Goal: Task Accomplishment & Management: Manage account settings

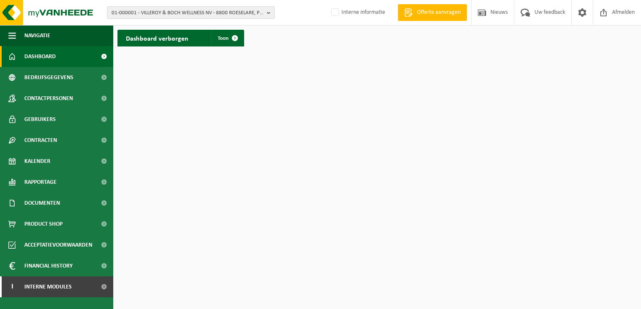
click at [148, 14] on span "01-000001 - VILLEROY & BOCH WELLNESS NV - 8800 ROESELARE, POPULIERSTRAAT 1" at bounding box center [188, 13] width 152 height 13
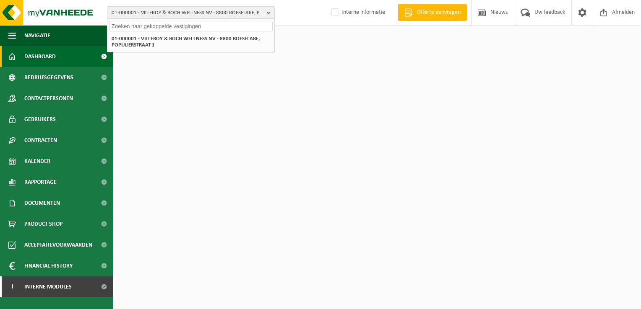
click at [114, 24] on input "text" at bounding box center [190, 26] width 163 height 10
type input "10-902418"
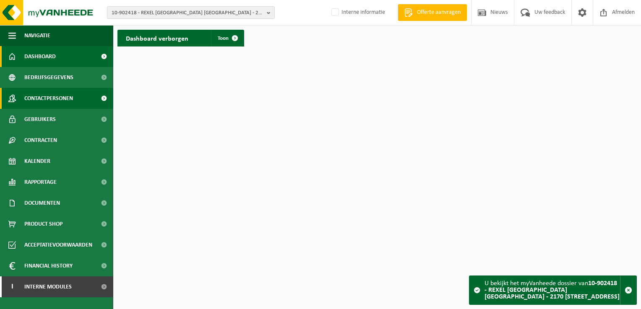
click at [62, 99] on span "Contactpersonen" at bounding box center [48, 98] width 49 height 21
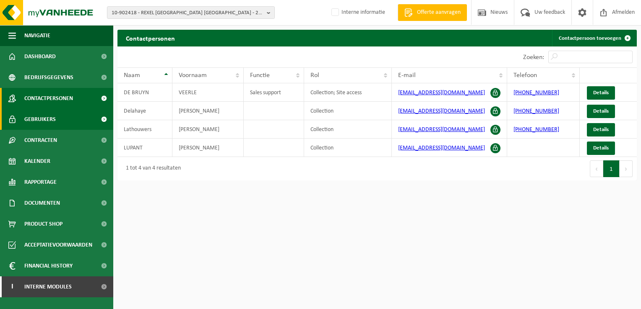
click at [48, 120] on span "Gebruikers" at bounding box center [39, 119] width 31 height 21
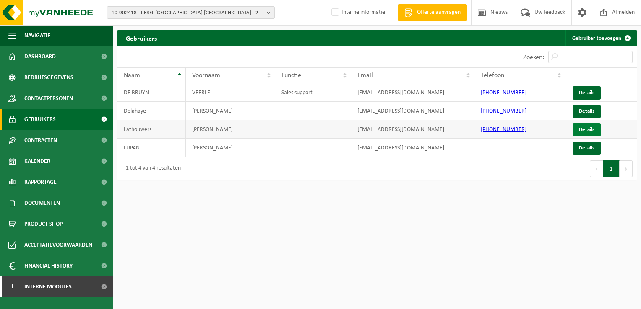
click at [582, 129] on link "Details" at bounding box center [586, 129] width 28 height 13
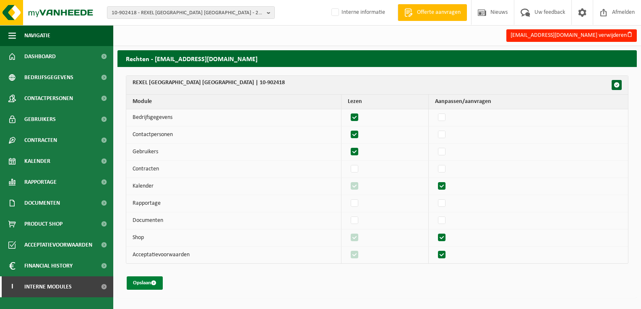
click at [140, 283] on button "Opslaan" at bounding box center [145, 283] width 36 height 13
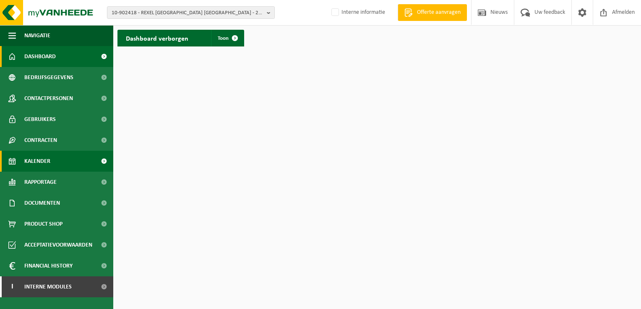
click at [54, 163] on link "Kalender" at bounding box center [56, 161] width 113 height 21
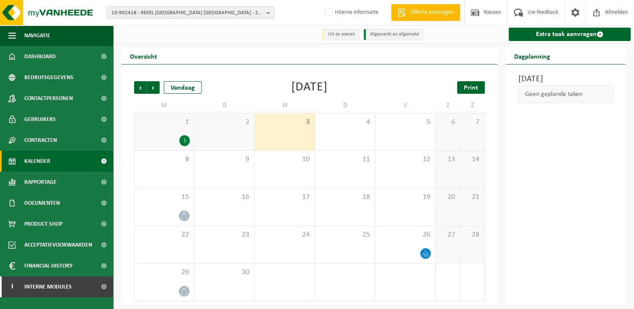
click at [474, 89] on span "Print" at bounding box center [471, 88] width 14 height 7
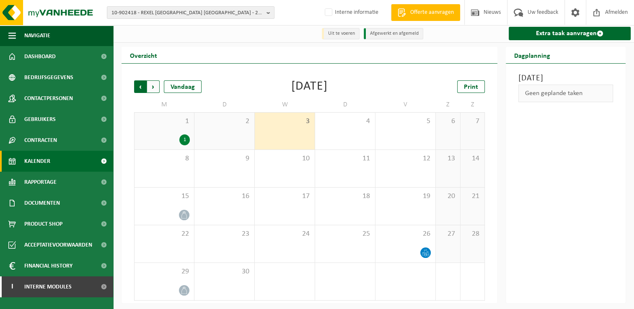
click at [152, 88] on span "Volgende" at bounding box center [153, 86] width 13 height 13
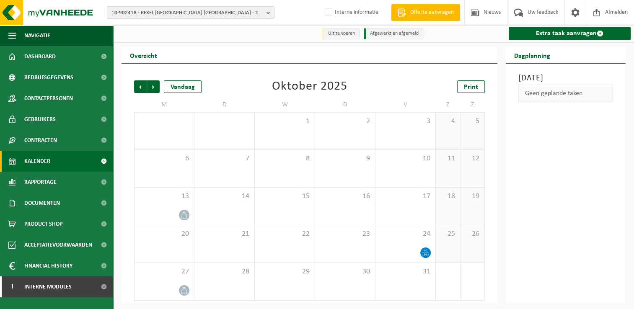
click at [152, 88] on span "Volgende" at bounding box center [153, 86] width 13 height 13
click at [132, 88] on div "Vorige Volgende Vandaag [DATE] Print M D W D V Z Z 1 2 3 4 5 6 7 8 9 10 11 12 1…" at bounding box center [309, 190] width 359 height 237
click at [137, 88] on span "Vorige" at bounding box center [140, 86] width 13 height 13
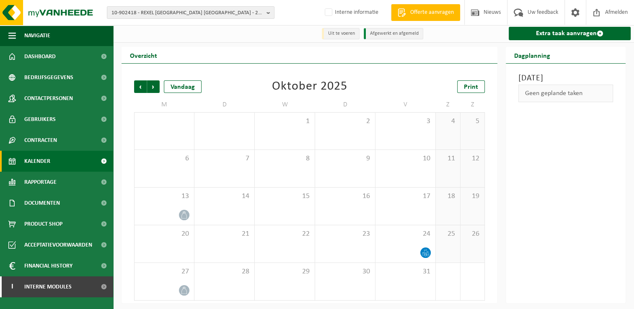
click at [137, 88] on span "Vorige" at bounding box center [140, 86] width 13 height 13
